Goal: Transaction & Acquisition: Download file/media

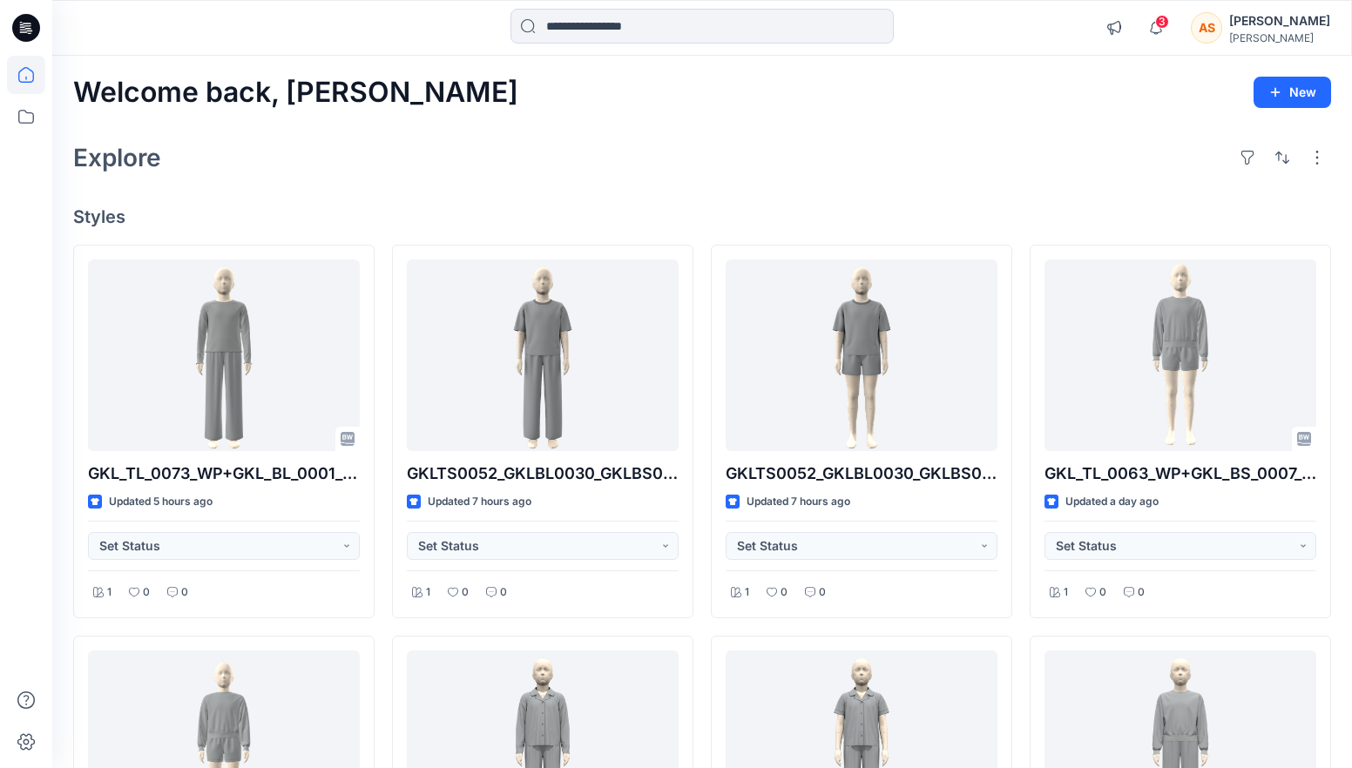
click at [1169, 23] on span "3" at bounding box center [1162, 22] width 14 height 14
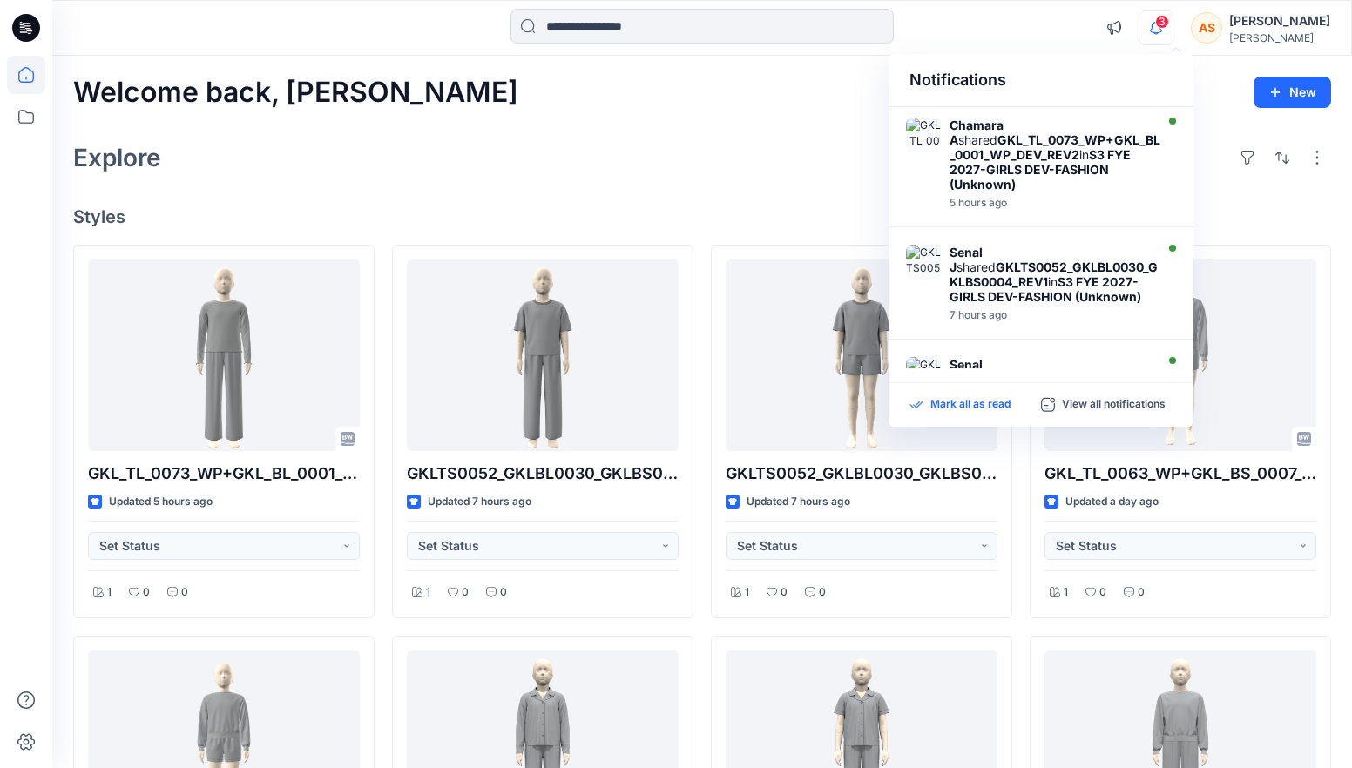
click at [938, 404] on p "Mark all as read" at bounding box center [970, 405] width 80 height 16
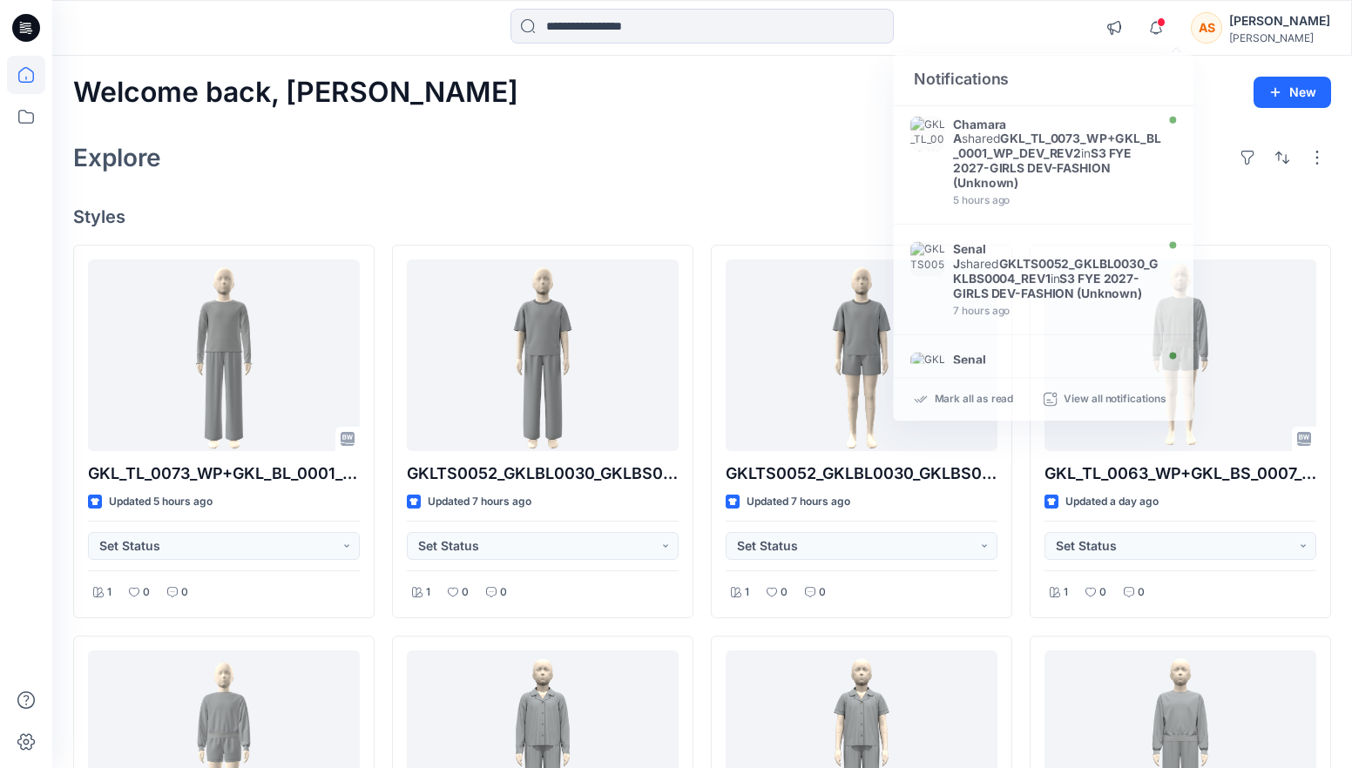
click at [571, 192] on div "Welcome back, Allyson New Explore Styles GKL_TL_0073_WP+GKL_BL_0001_WP_DEV_REV2…" at bounding box center [702, 770] width 1300 height 1429
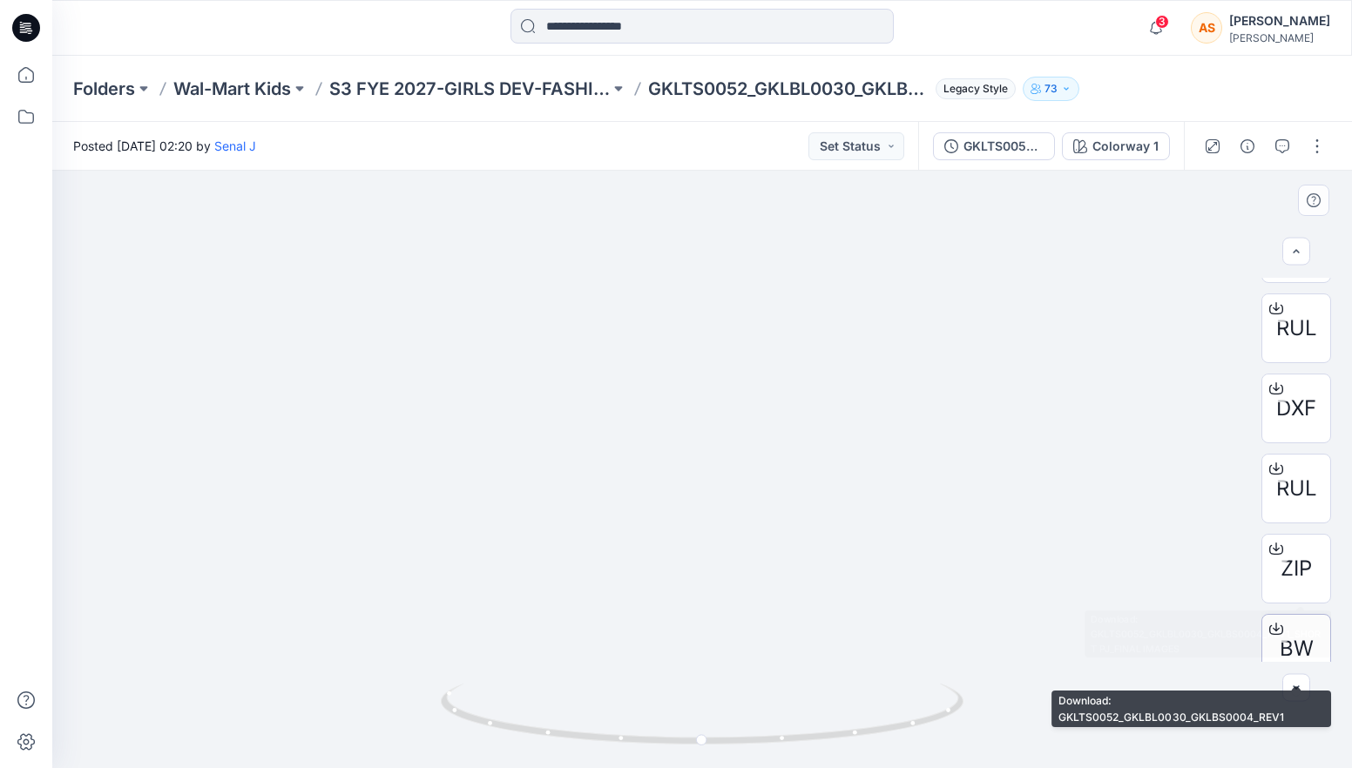
scroll to position [166, 0]
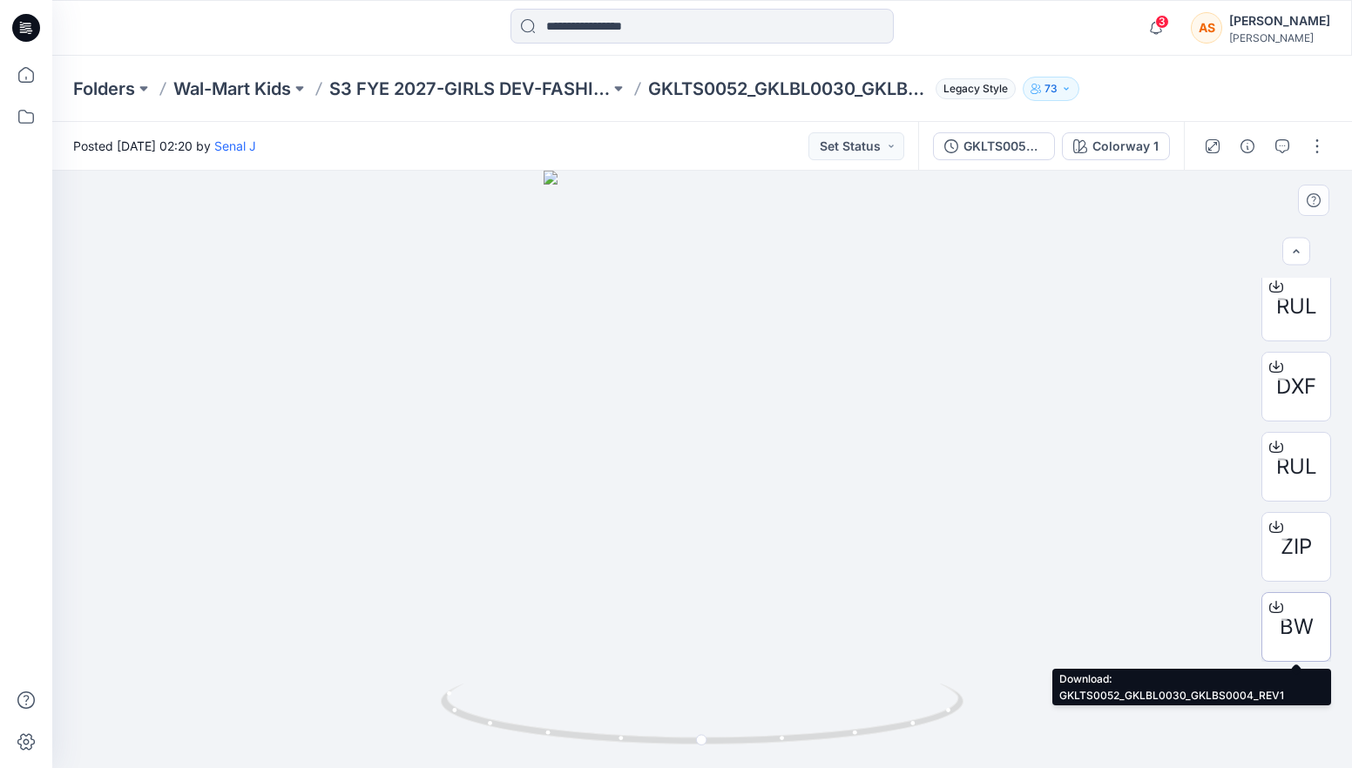
click at [1298, 617] on span "BW" at bounding box center [1297, 626] width 34 height 31
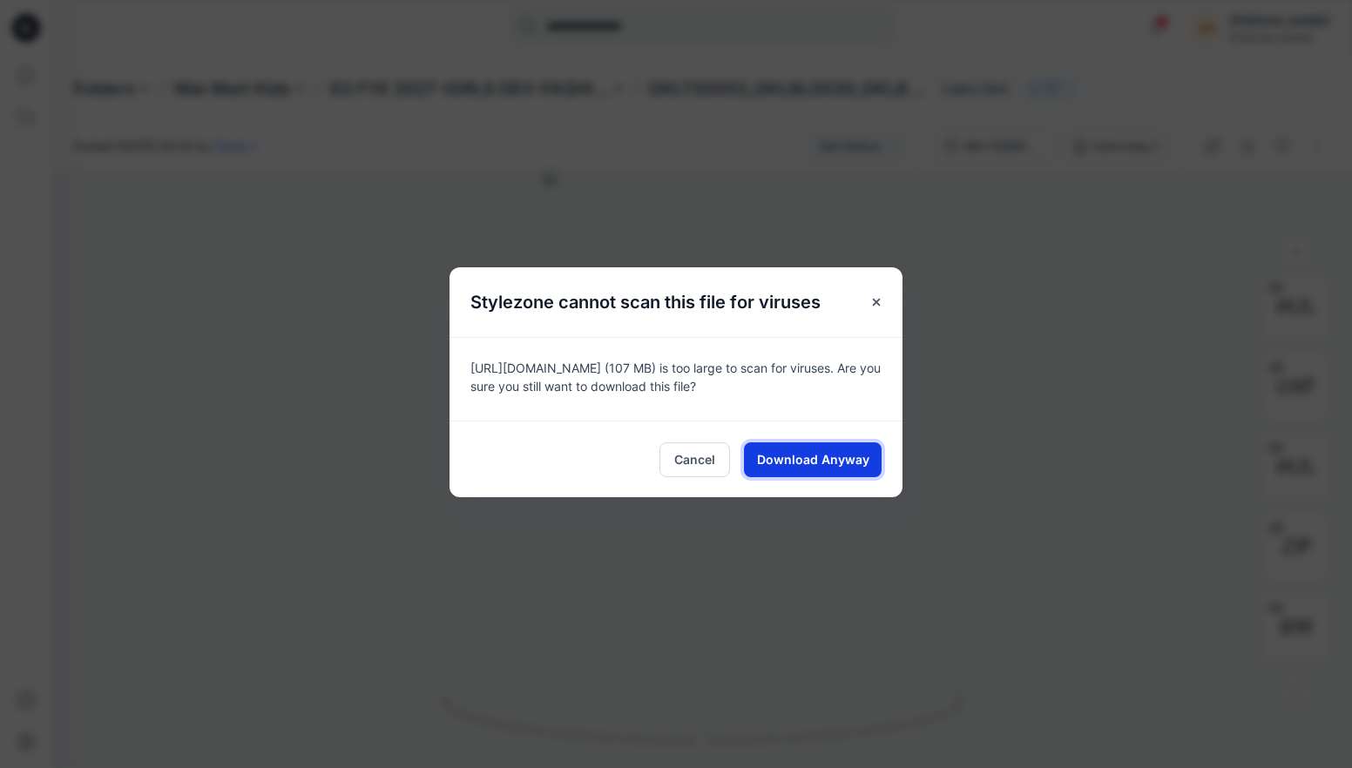
click at [813, 450] on span "Download Anyway" at bounding box center [813, 459] width 112 height 18
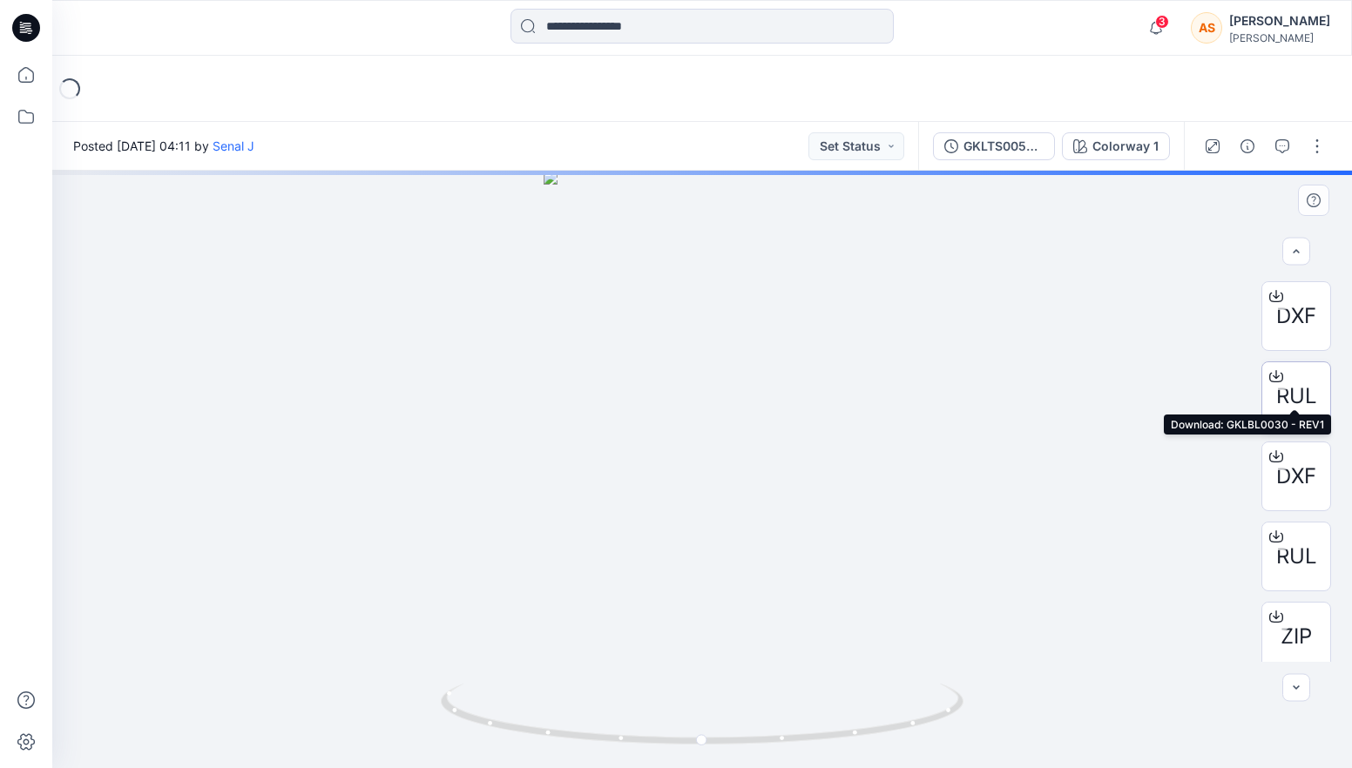
scroll to position [166, 0]
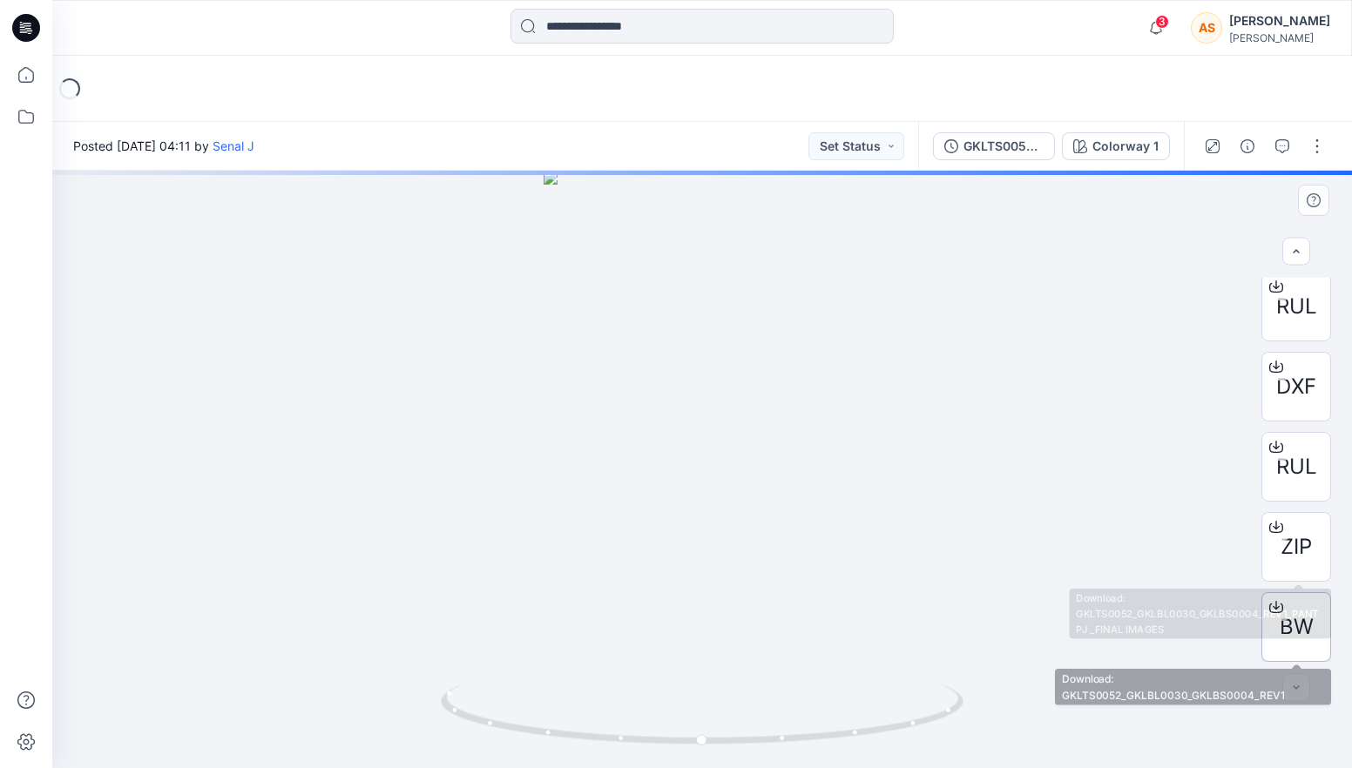
click at [1287, 611] on div at bounding box center [1276, 607] width 28 height 28
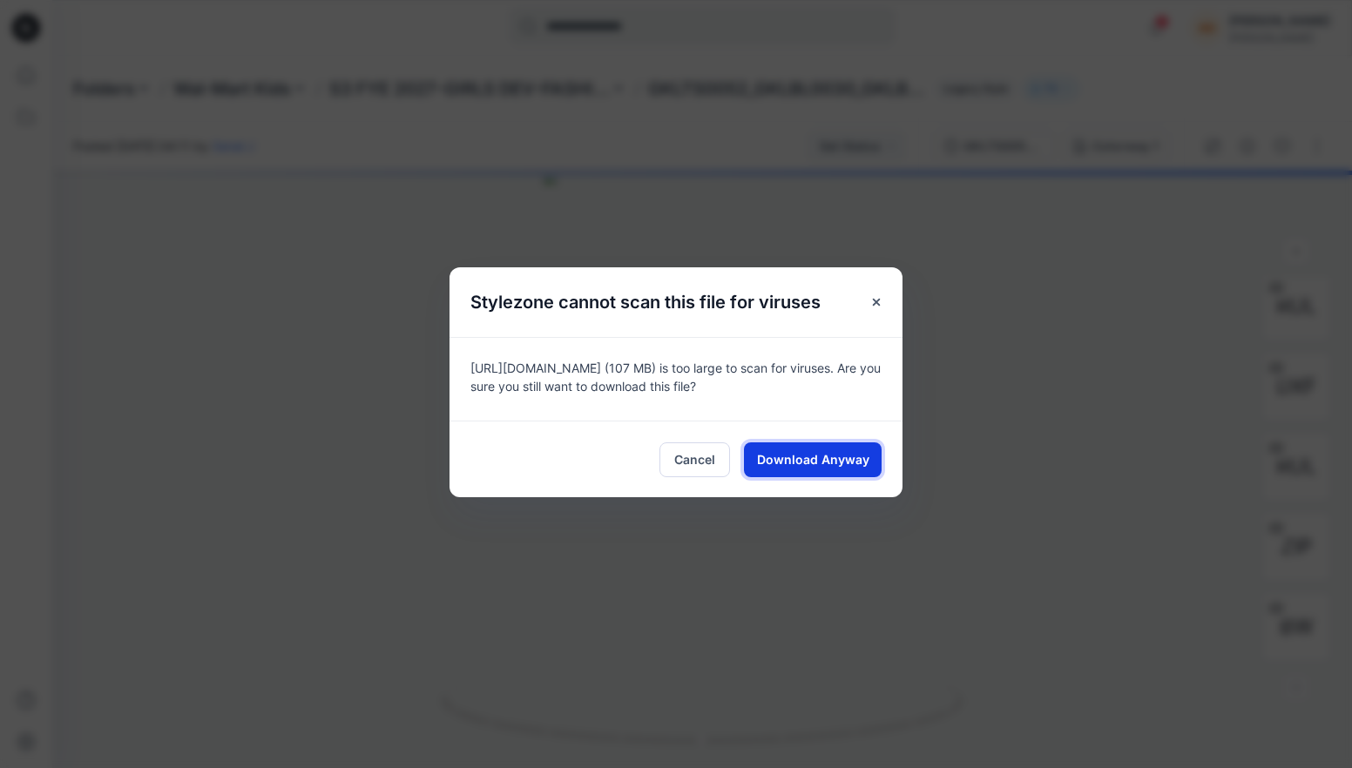
click at [814, 468] on span "Download Anyway" at bounding box center [813, 459] width 112 height 18
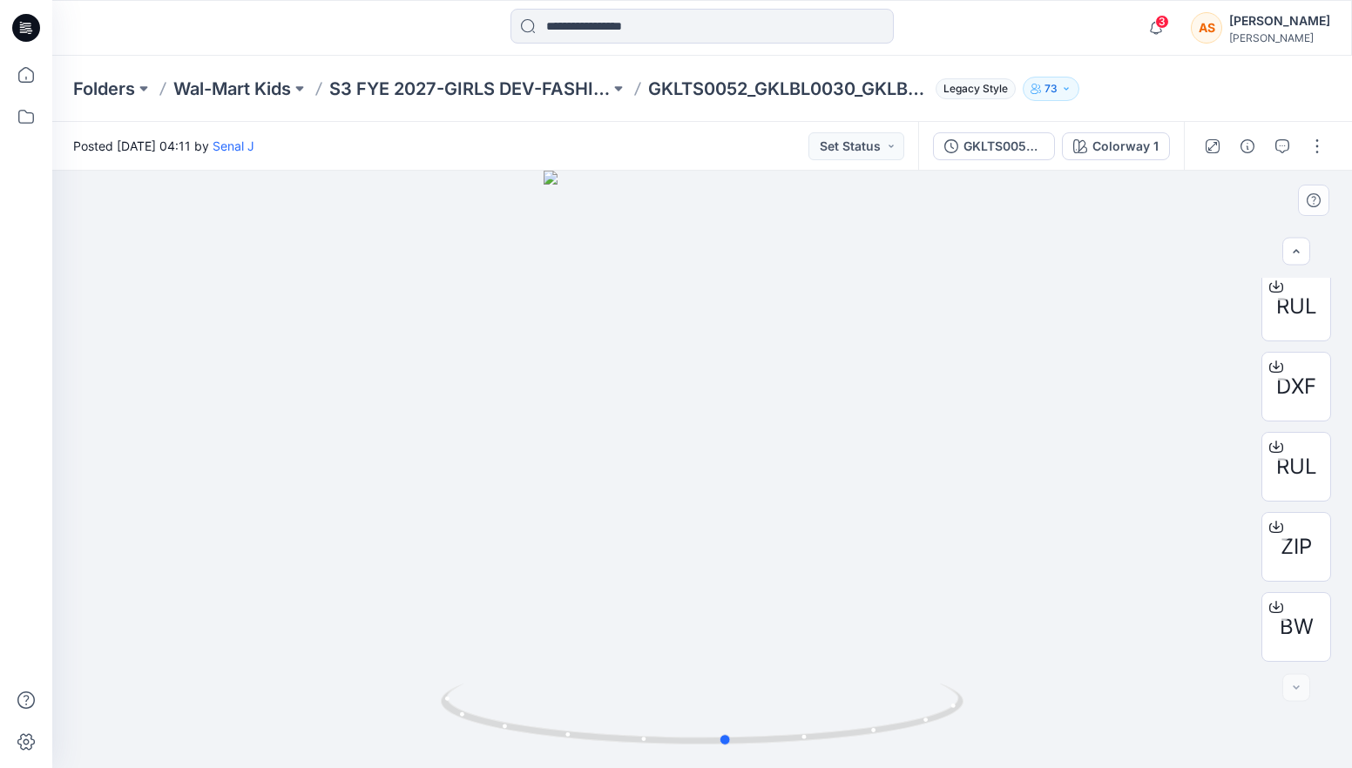
drag, startPoint x: 913, startPoint y: 685, endPoint x: 937, endPoint y: 679, distance: 24.9
click at [937, 679] on div at bounding box center [702, 470] width 1300 height 598
drag, startPoint x: 877, startPoint y: 595, endPoint x: 761, endPoint y: 613, distance: 117.3
click at [761, 613] on div at bounding box center [702, 470] width 1300 height 598
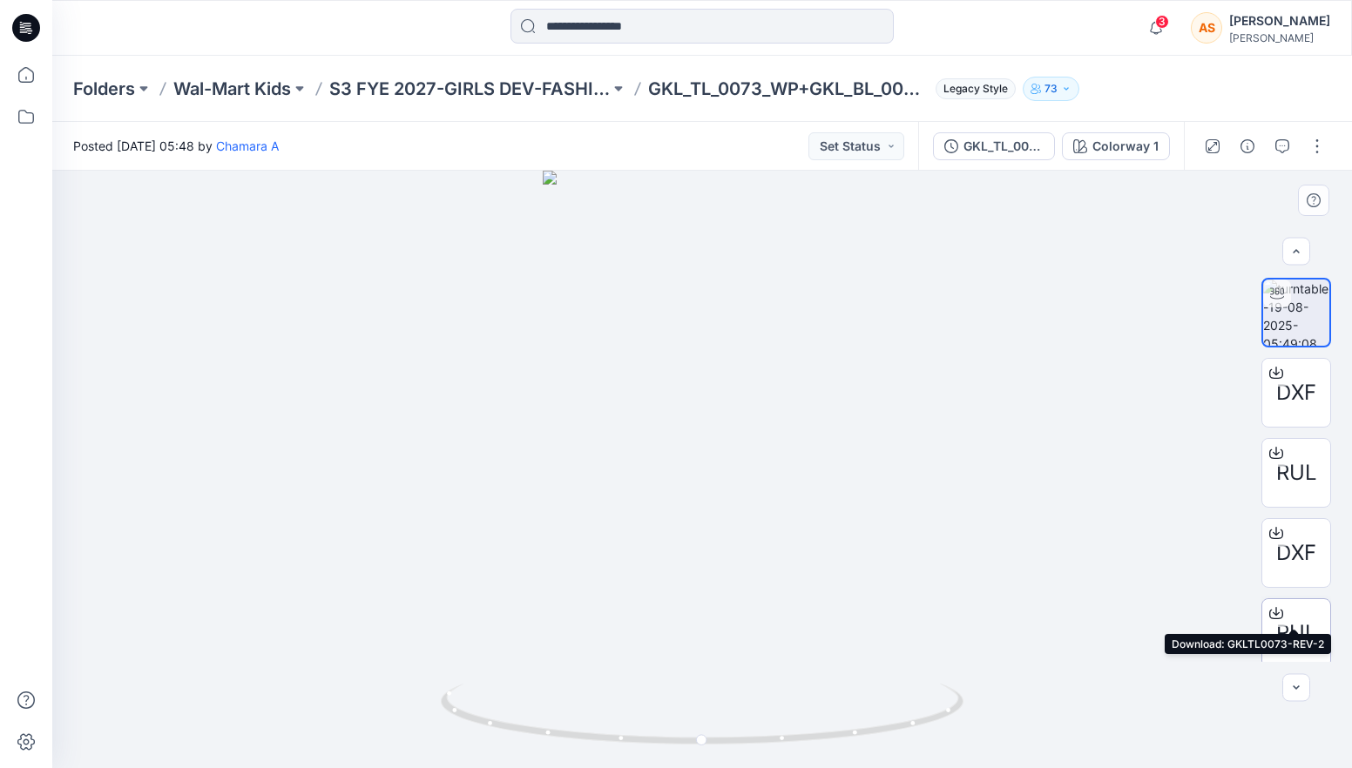
scroll to position [166, 0]
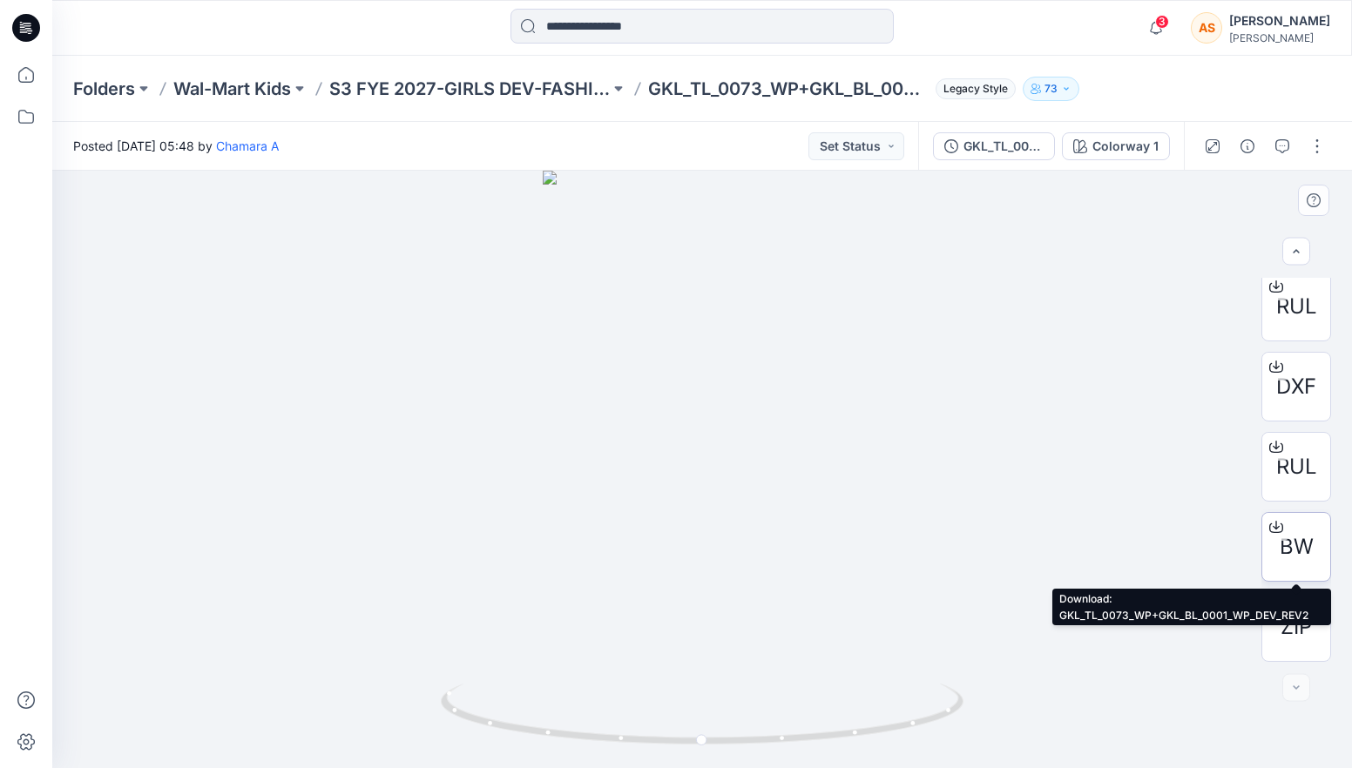
click at [1308, 543] on span "BW" at bounding box center [1297, 546] width 34 height 31
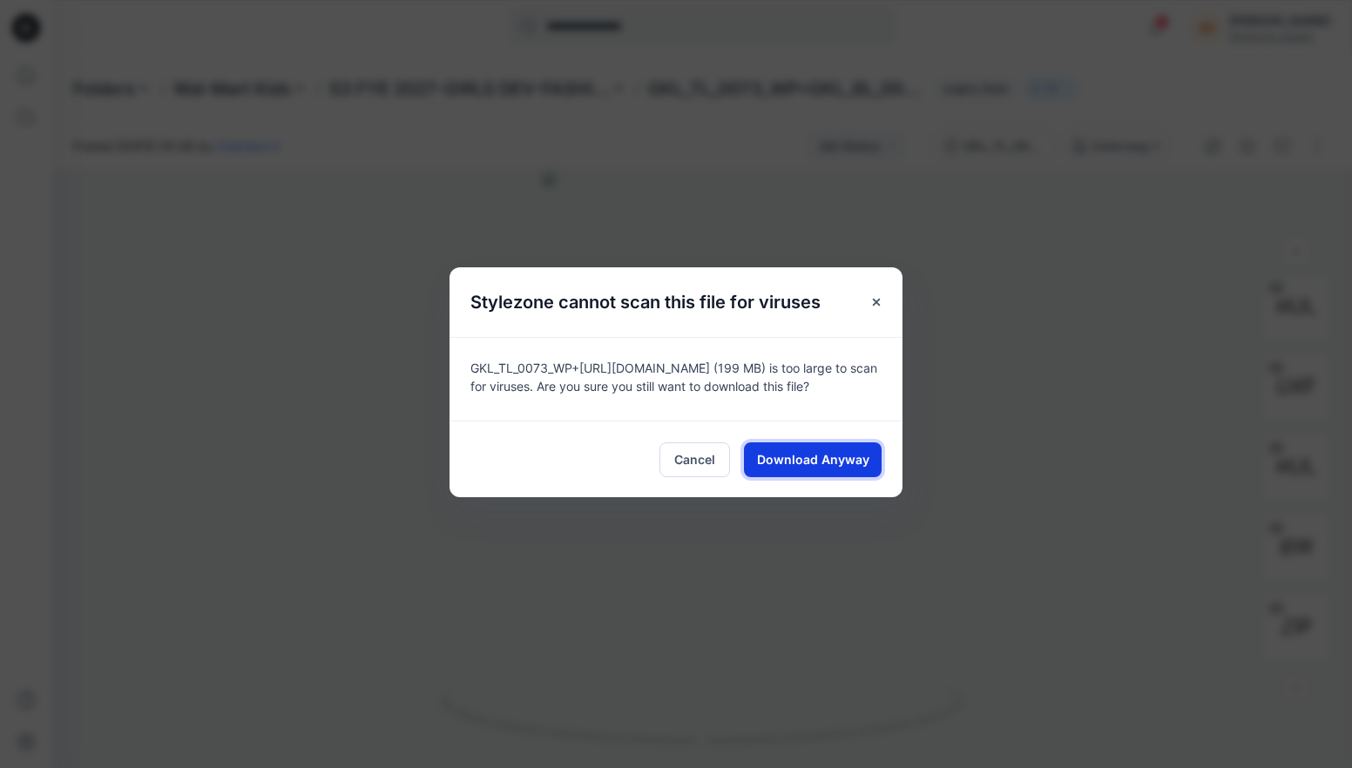
click at [788, 463] on span "Download Anyway" at bounding box center [813, 459] width 112 height 18
